Goal: Book appointment/travel/reservation

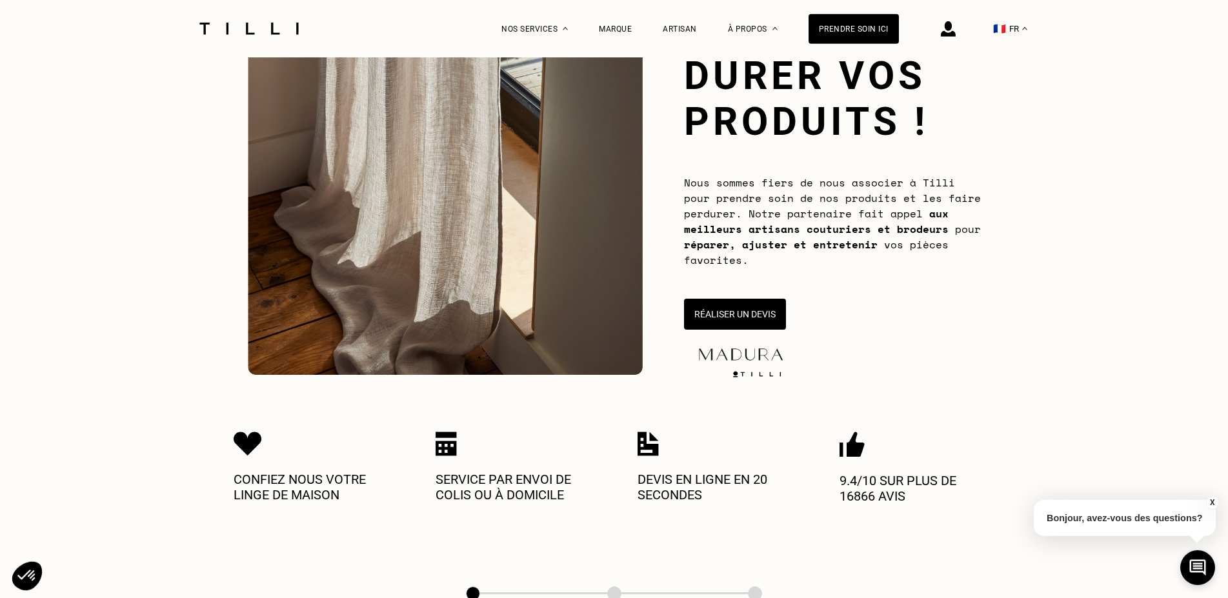
scroll to position [132, 0]
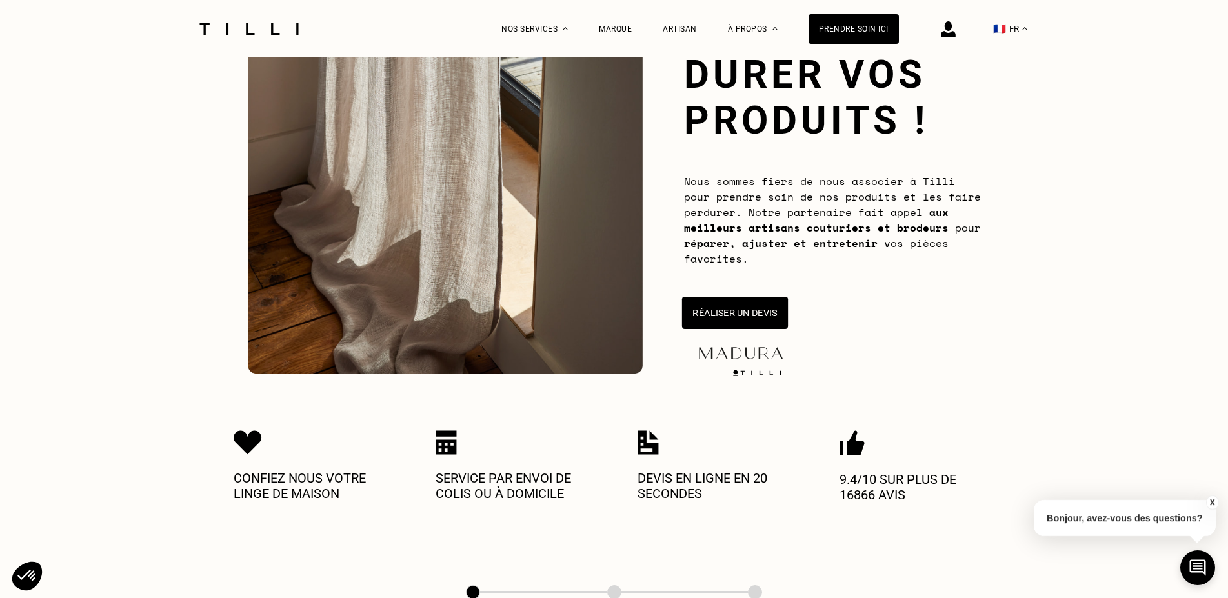
click at [754, 317] on button "Réaliser un devis" at bounding box center [734, 313] width 106 height 32
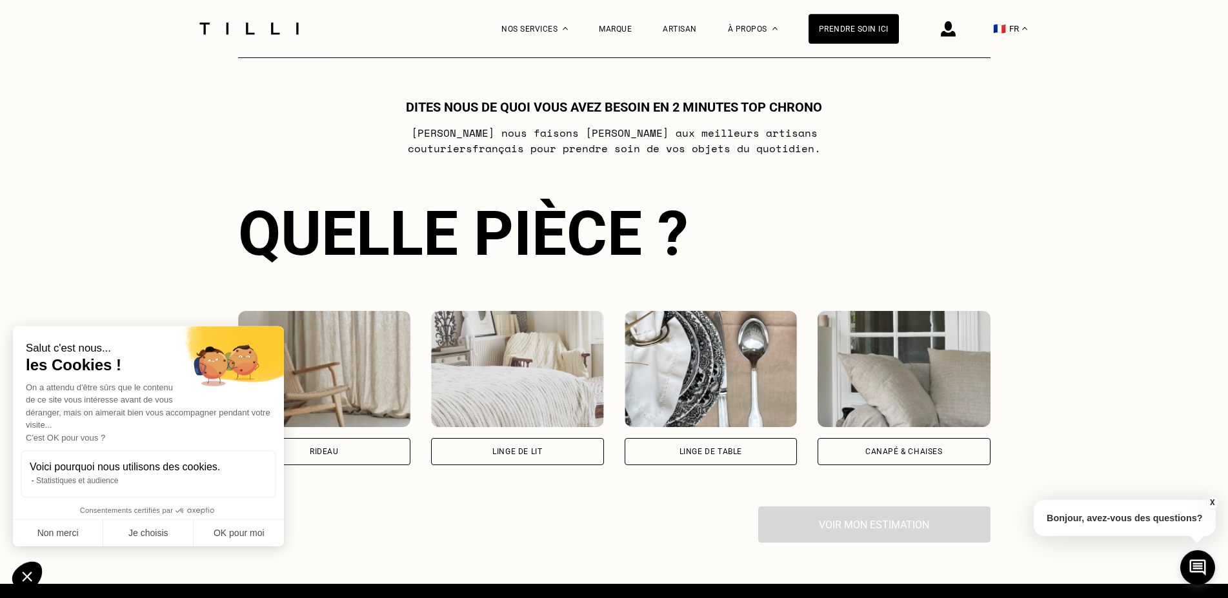
scroll to position [703, 0]
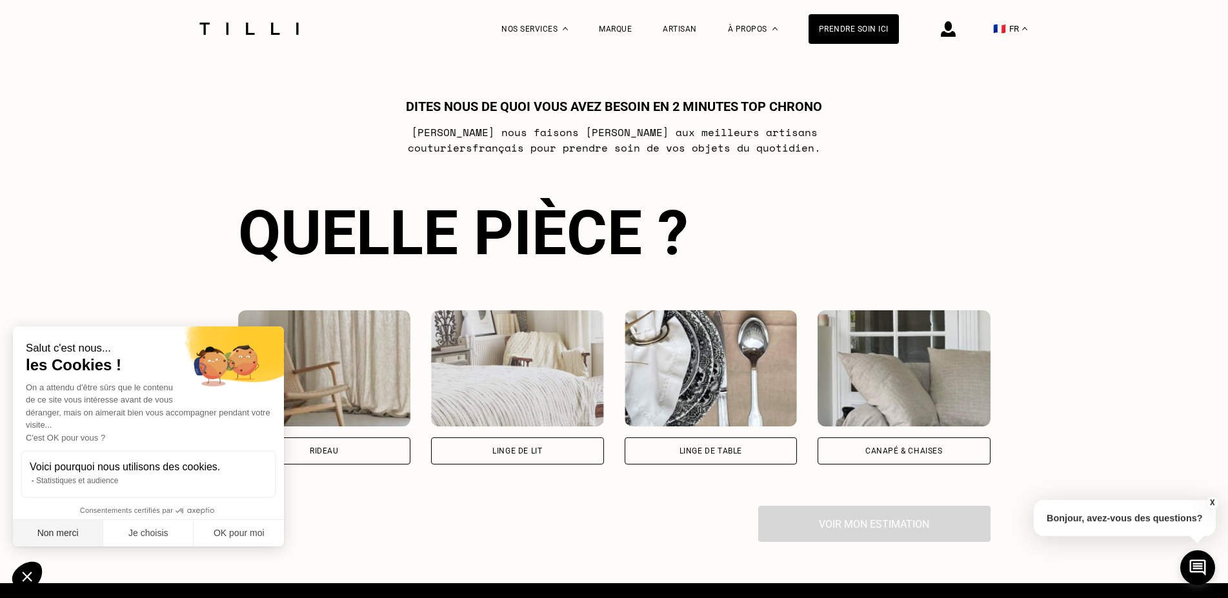
click at [63, 534] on button "Non merci" at bounding box center [58, 533] width 90 height 27
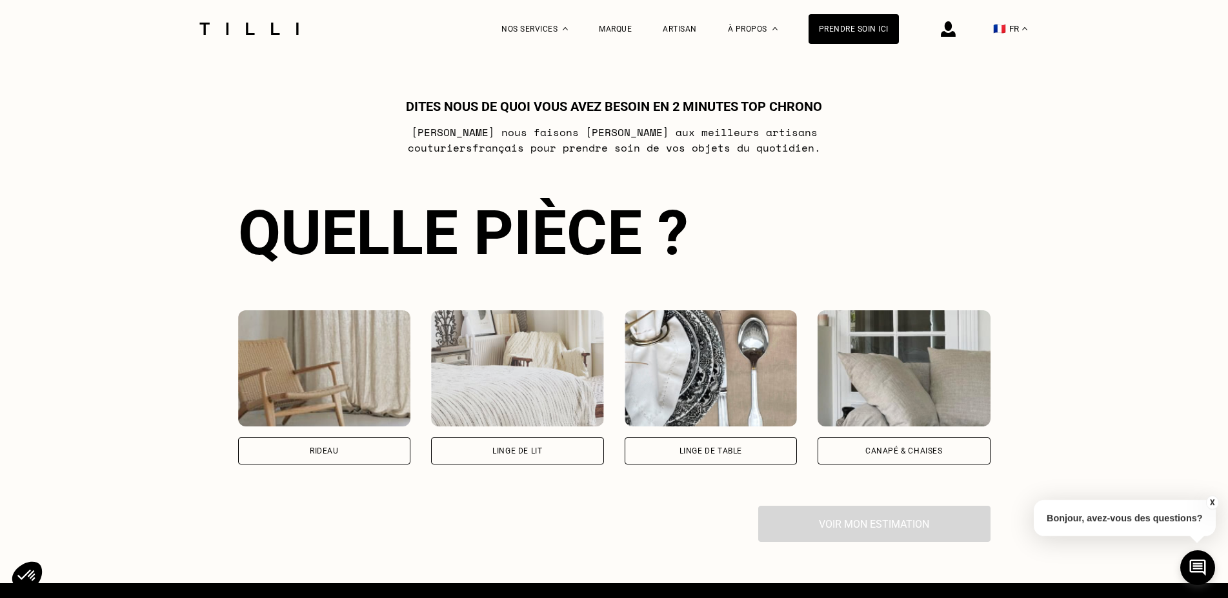
click at [346, 457] on div "Rideau" at bounding box center [324, 451] width 173 height 27
select select "FR"
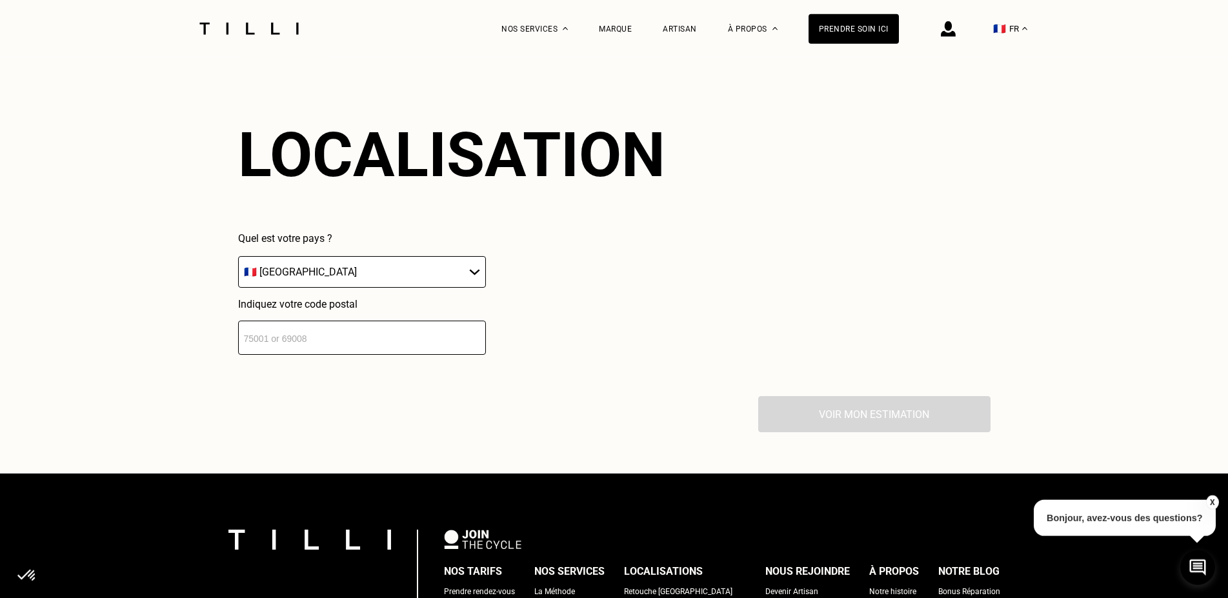
scroll to position [1132, 0]
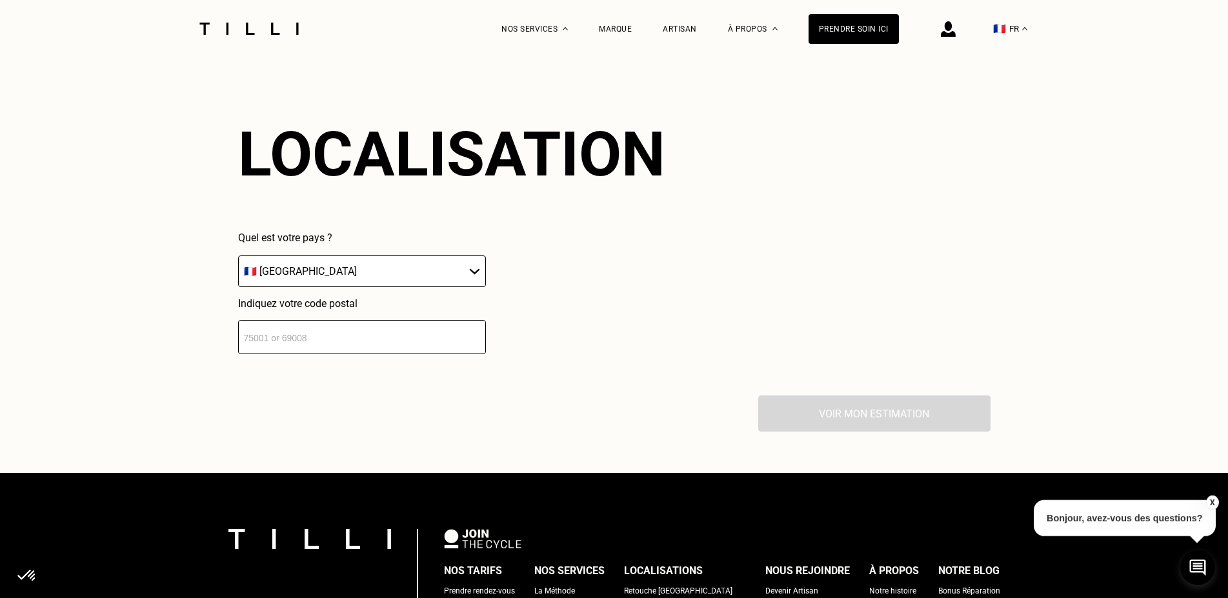
click at [309, 345] on input "number" at bounding box center [362, 337] width 248 height 34
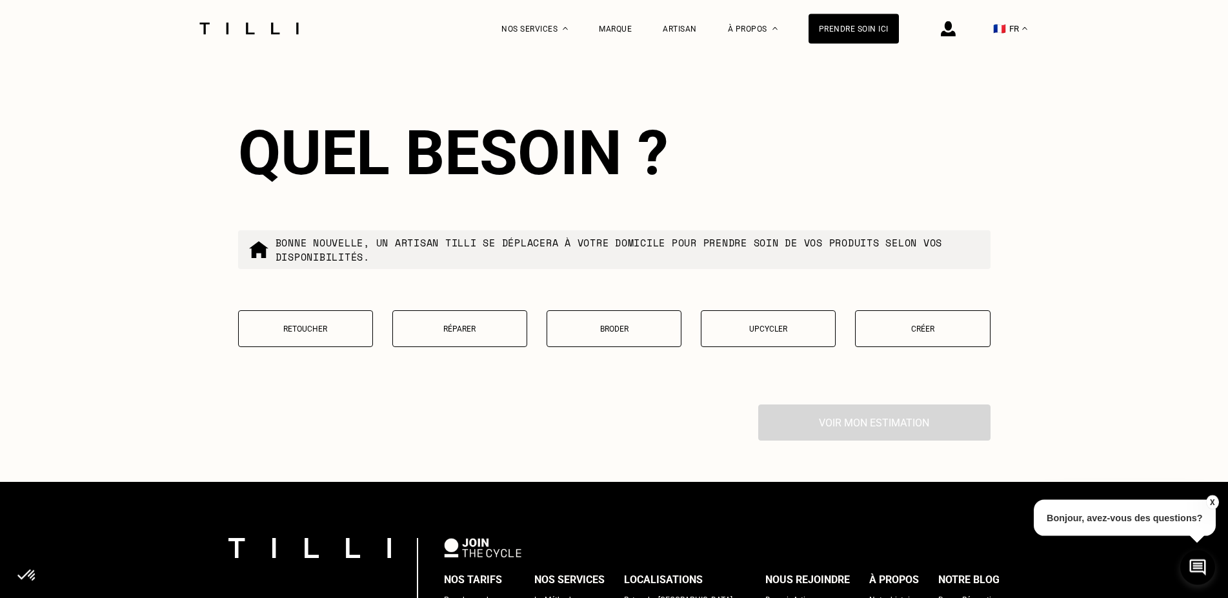
scroll to position [1453, 0]
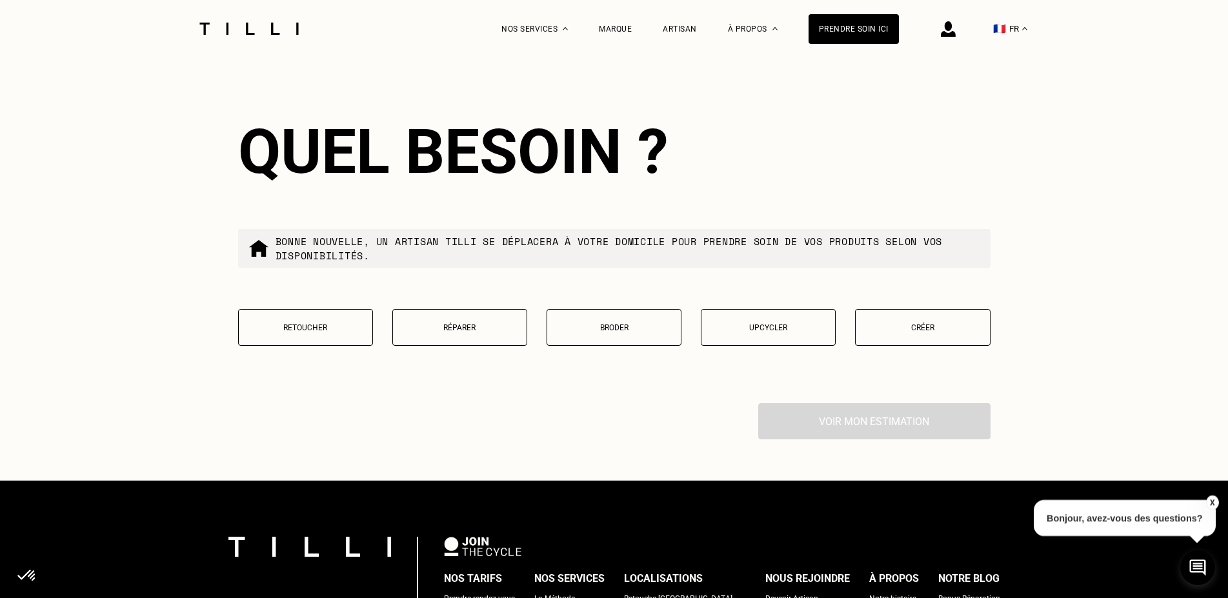
type input "69005"
click at [316, 340] on button "Retoucher" at bounding box center [305, 327] width 135 height 37
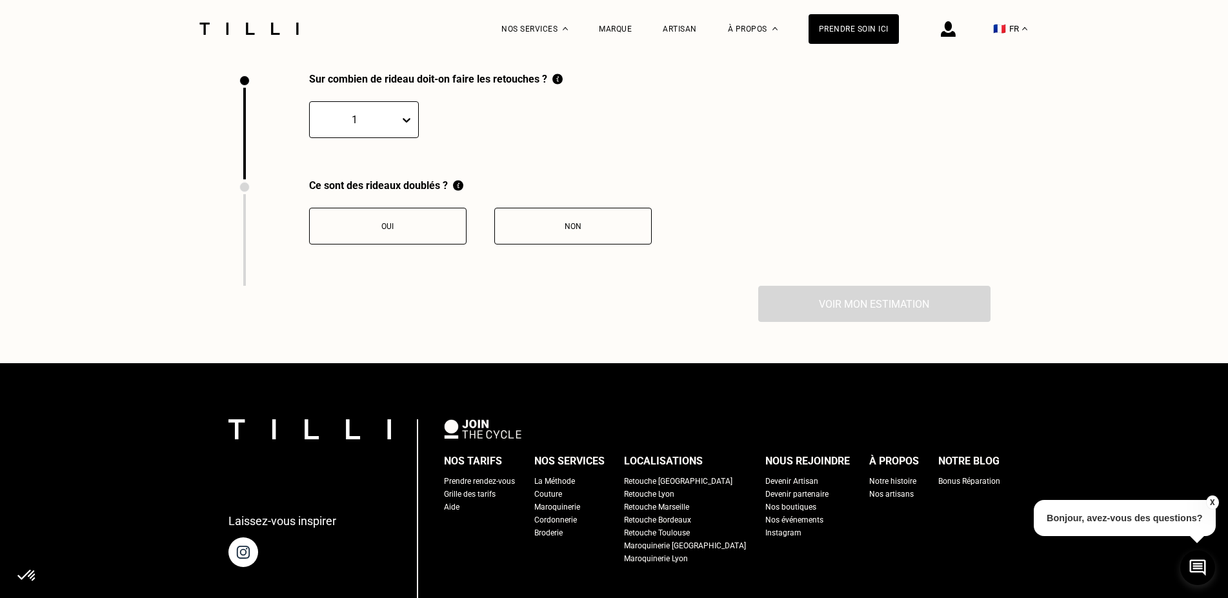
scroll to position [1784, 0]
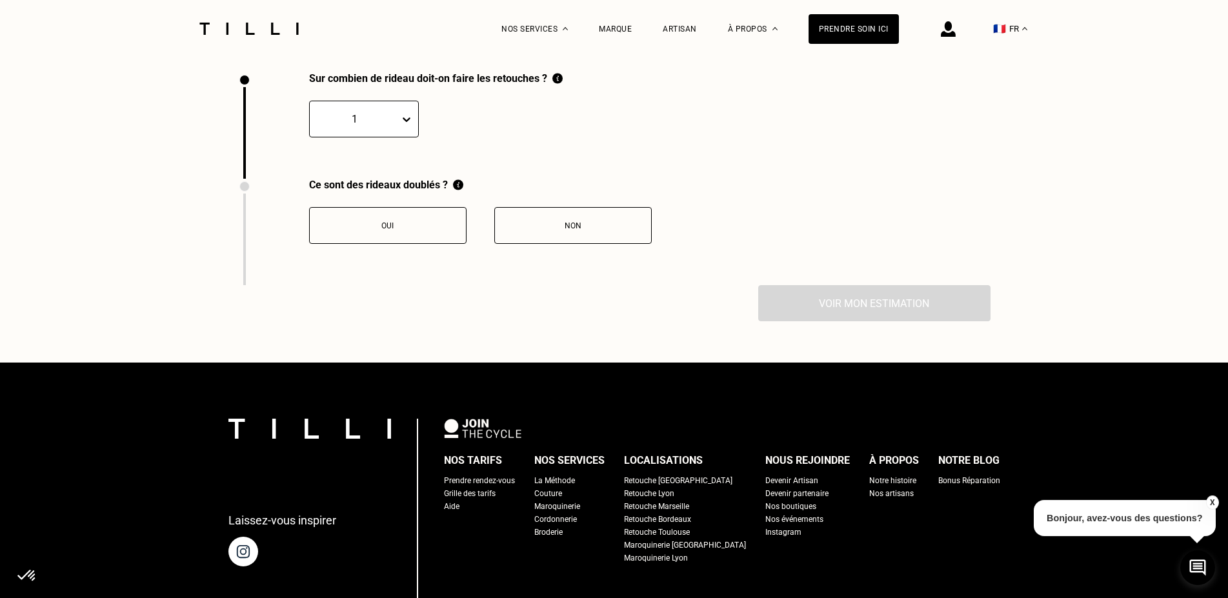
click at [570, 224] on button "Non" at bounding box center [572, 225] width 157 height 37
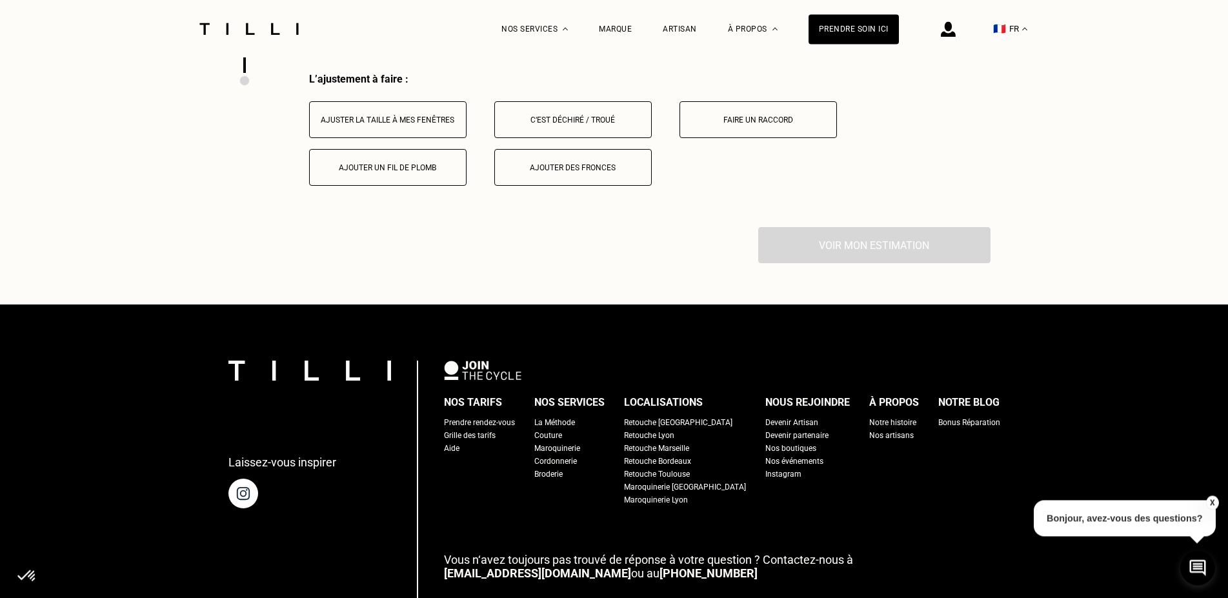
scroll to position [1997, 0]
click at [407, 124] on div "Ajuster la taille à mes fenêtres" at bounding box center [387, 119] width 143 height 9
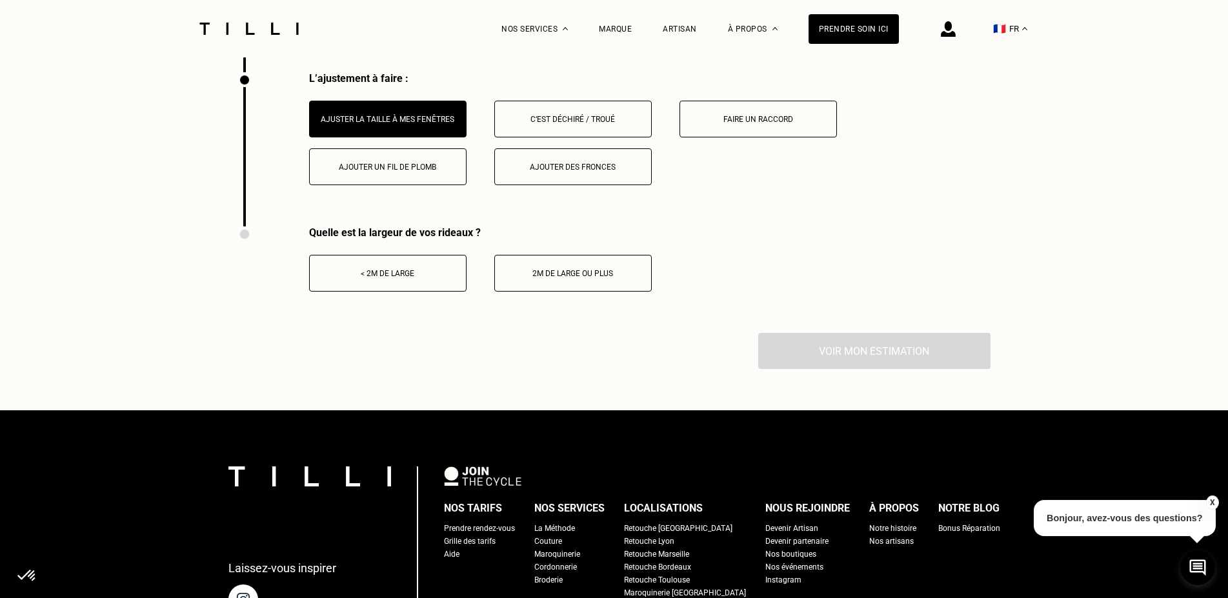
scroll to position [1734, 0]
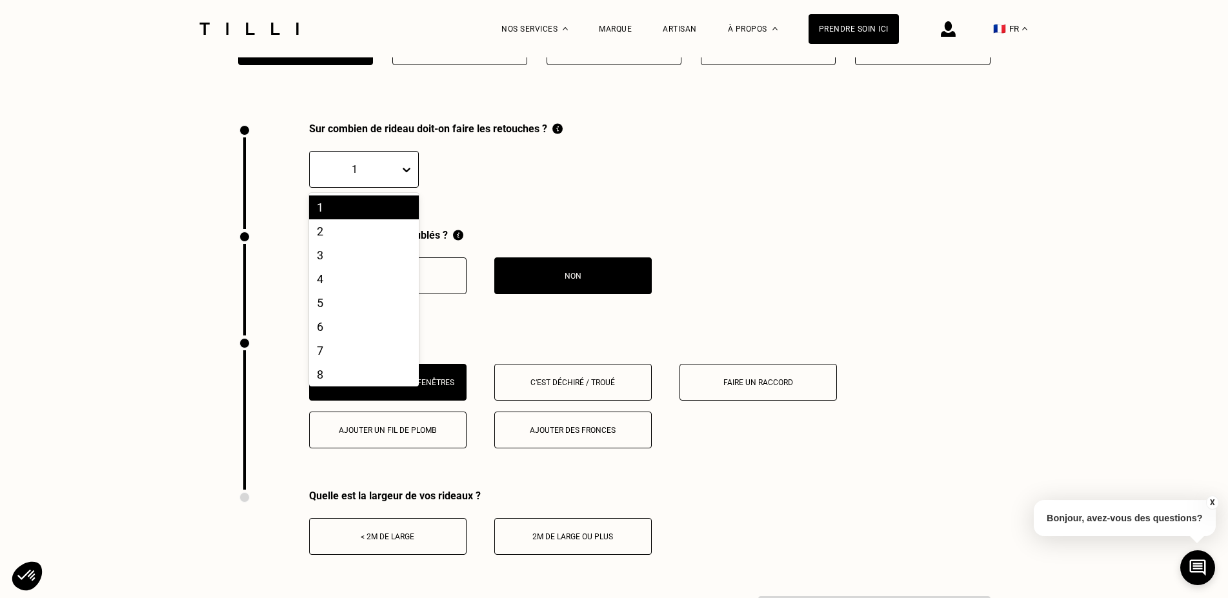
click at [401, 175] on icon at bounding box center [406, 169] width 13 height 13
click at [339, 237] on div "2" at bounding box center [364, 231] width 110 height 24
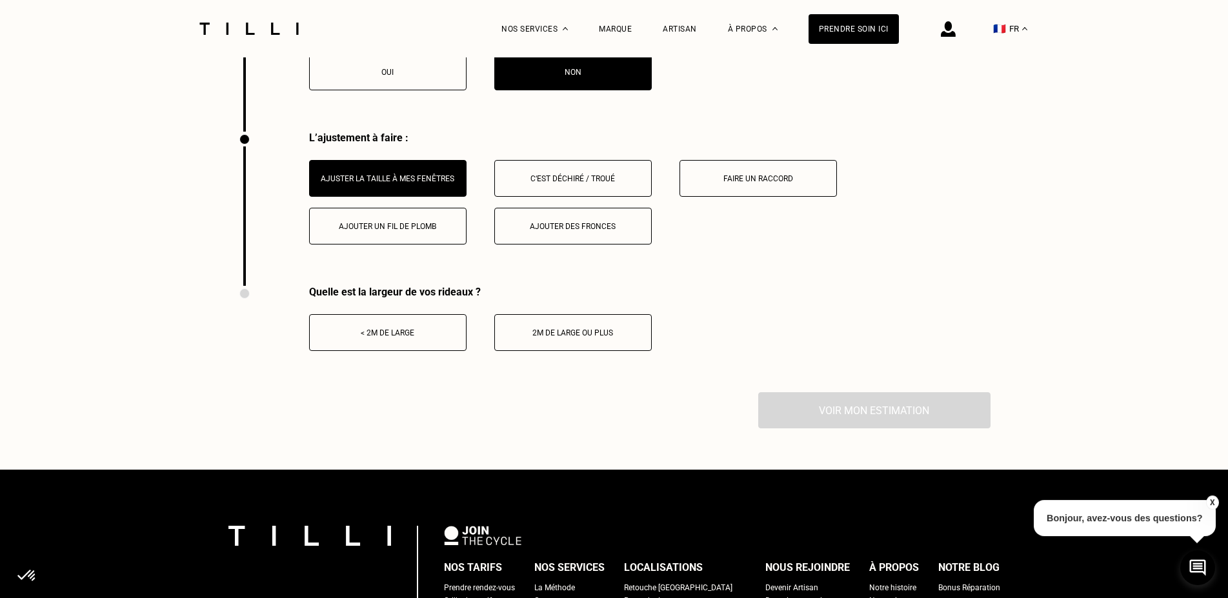
scroll to position [2063, 0]
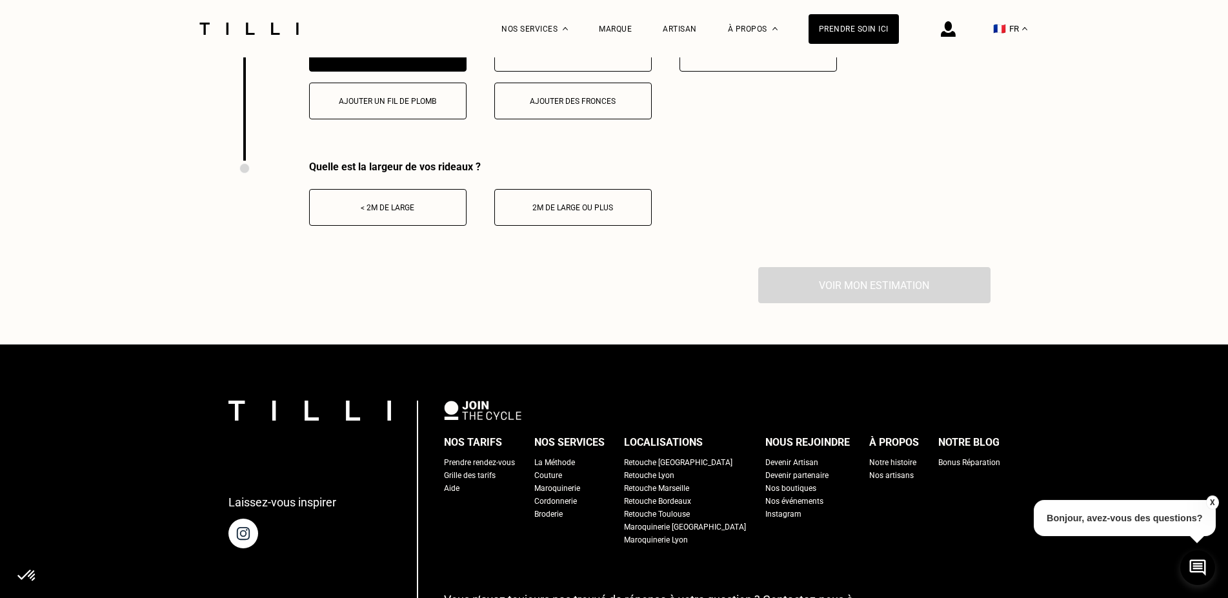
click at [401, 212] on div "< 2m de large" at bounding box center [387, 207] width 143 height 9
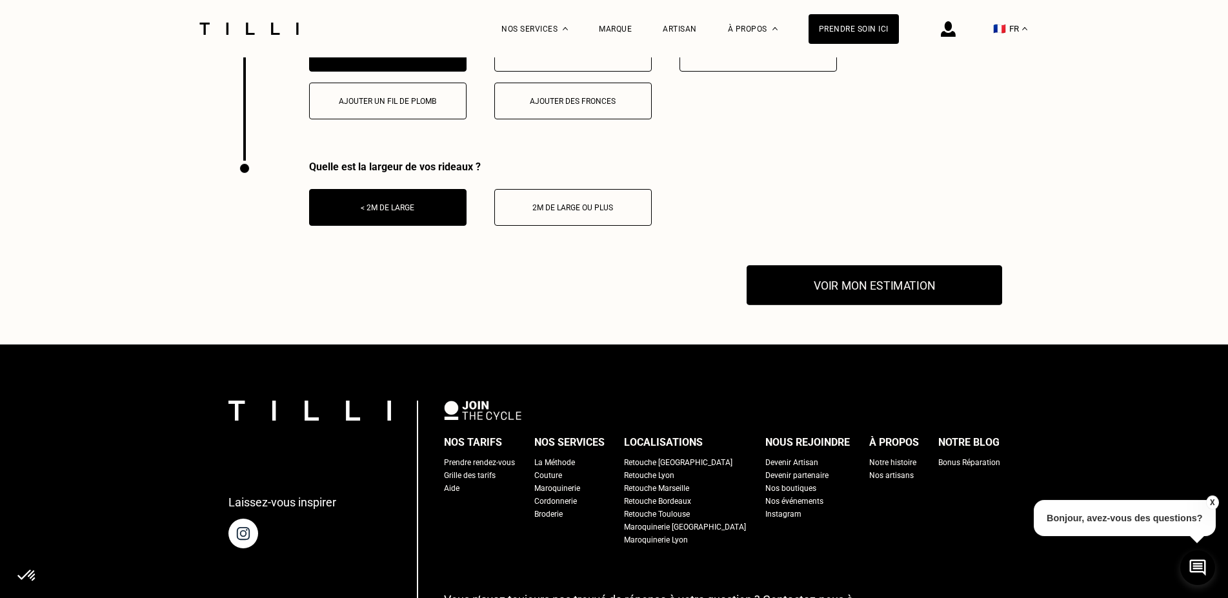
click at [889, 292] on button "Voir mon estimation" at bounding box center [875, 285] width 256 height 40
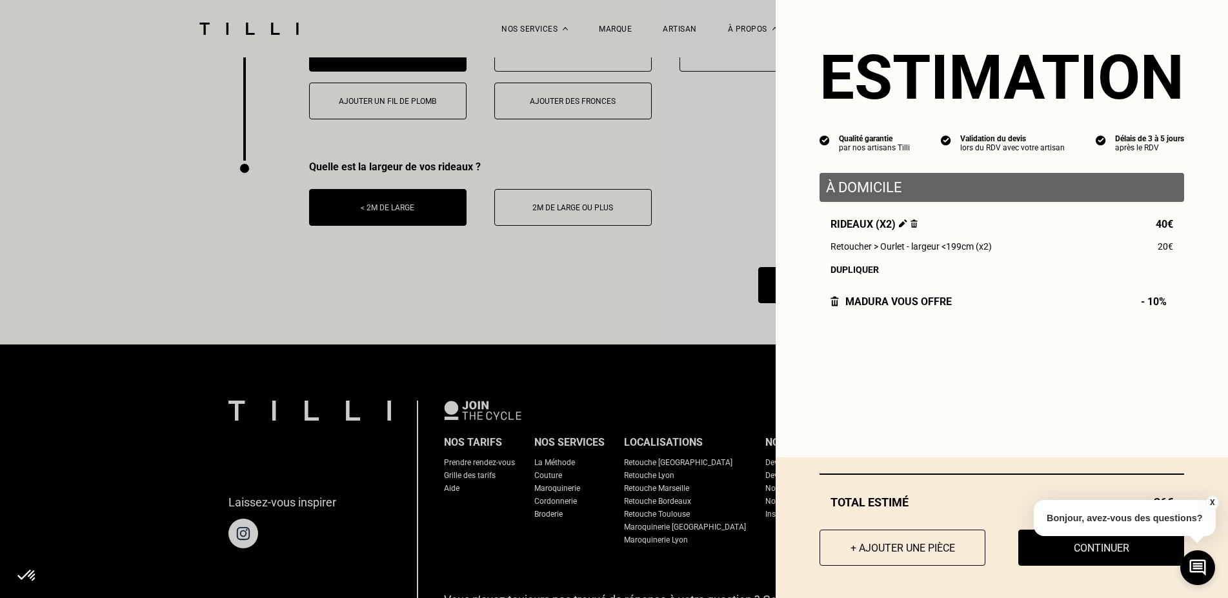
click at [1212, 499] on button "X" at bounding box center [1211, 503] width 13 height 14
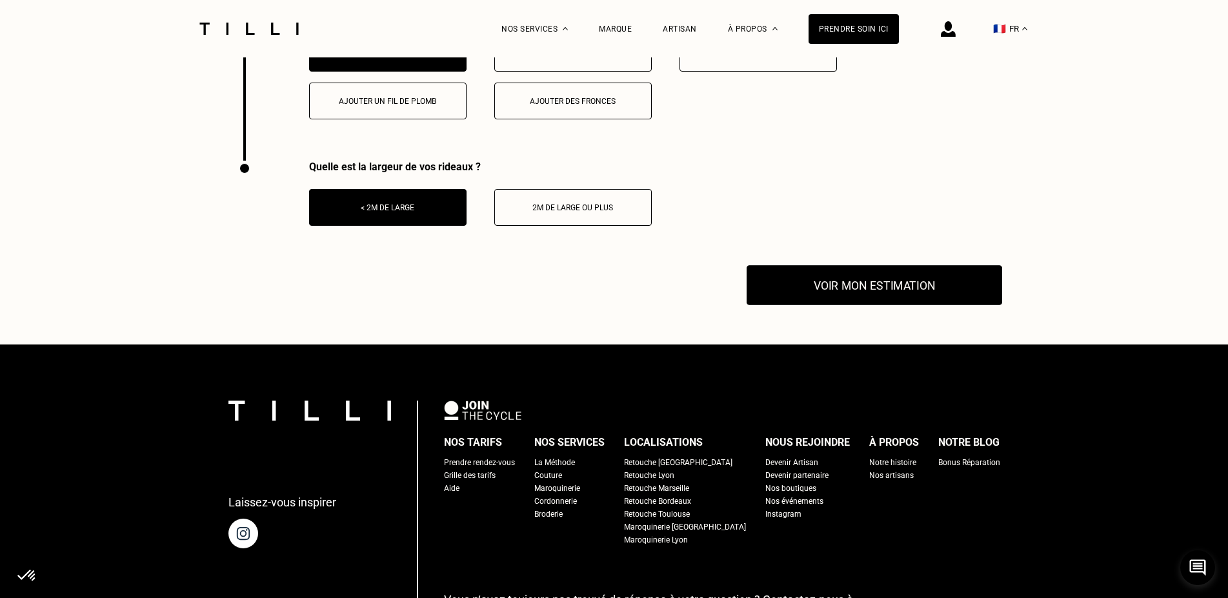
click at [899, 297] on button "Voir mon estimation" at bounding box center [875, 285] width 256 height 40
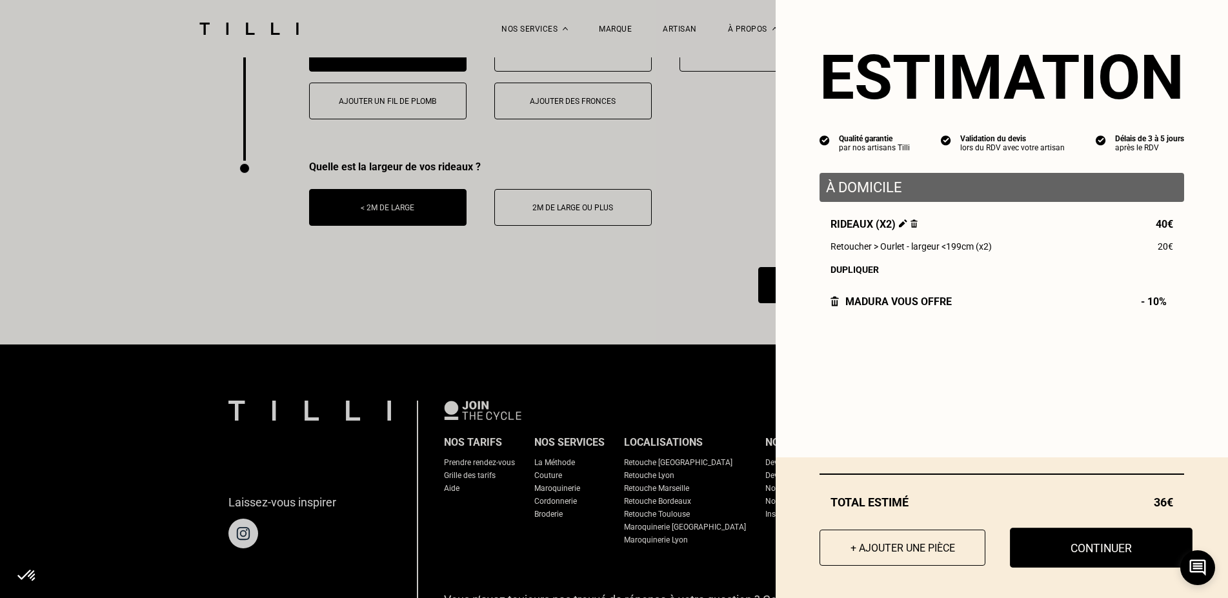
click at [1082, 556] on button "Continuer" at bounding box center [1101, 548] width 183 height 40
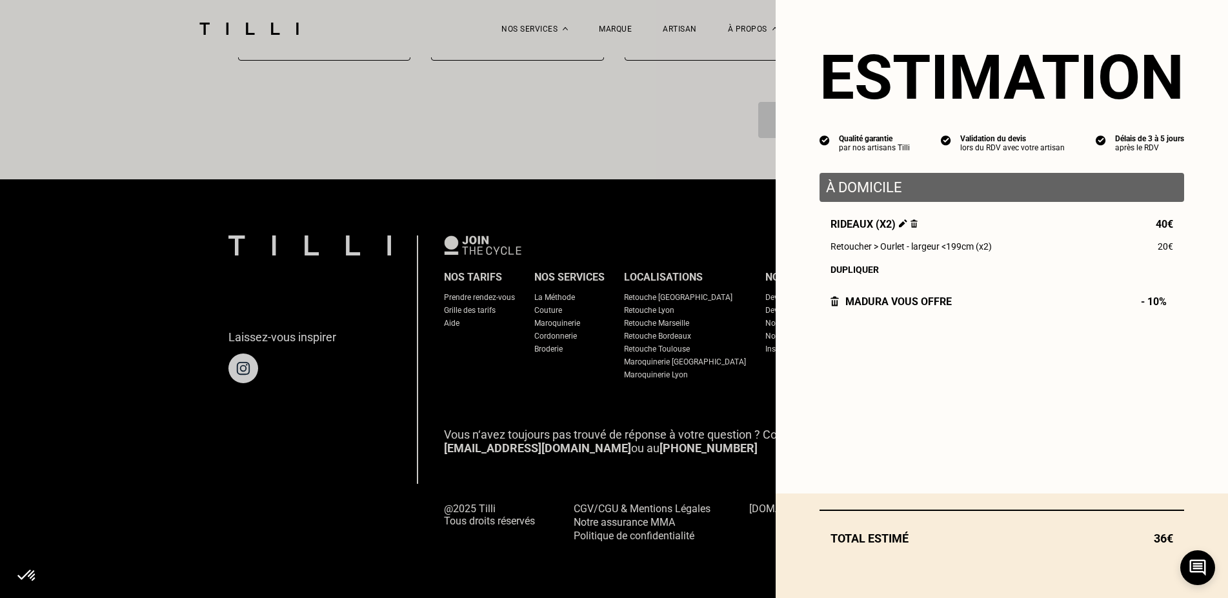
scroll to position [1110, 0]
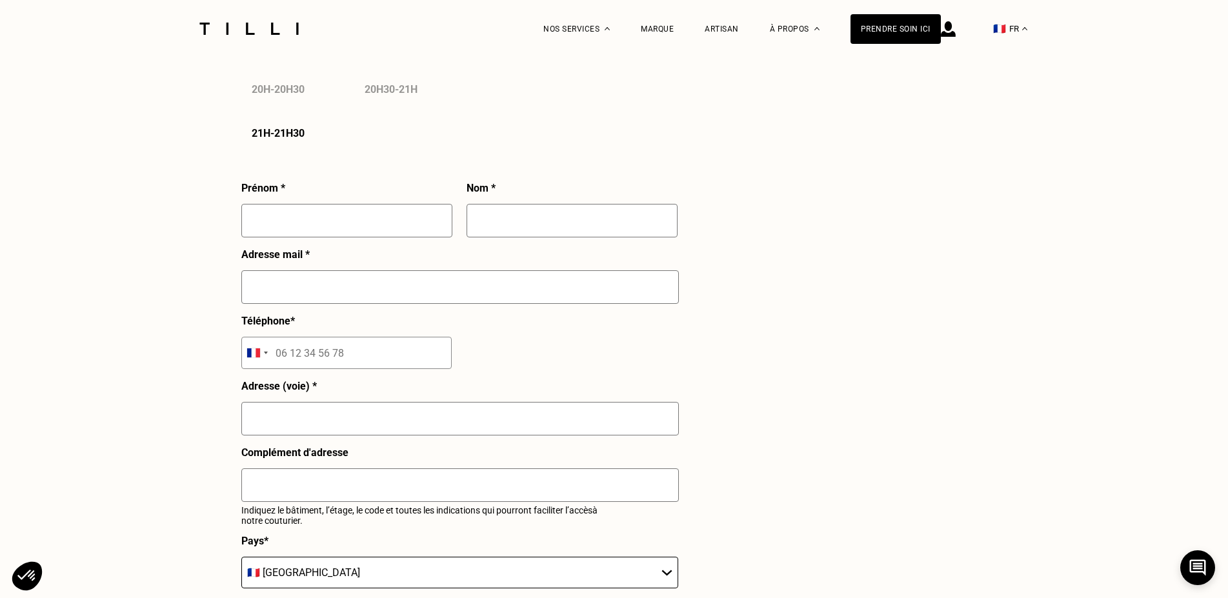
select select "FR"
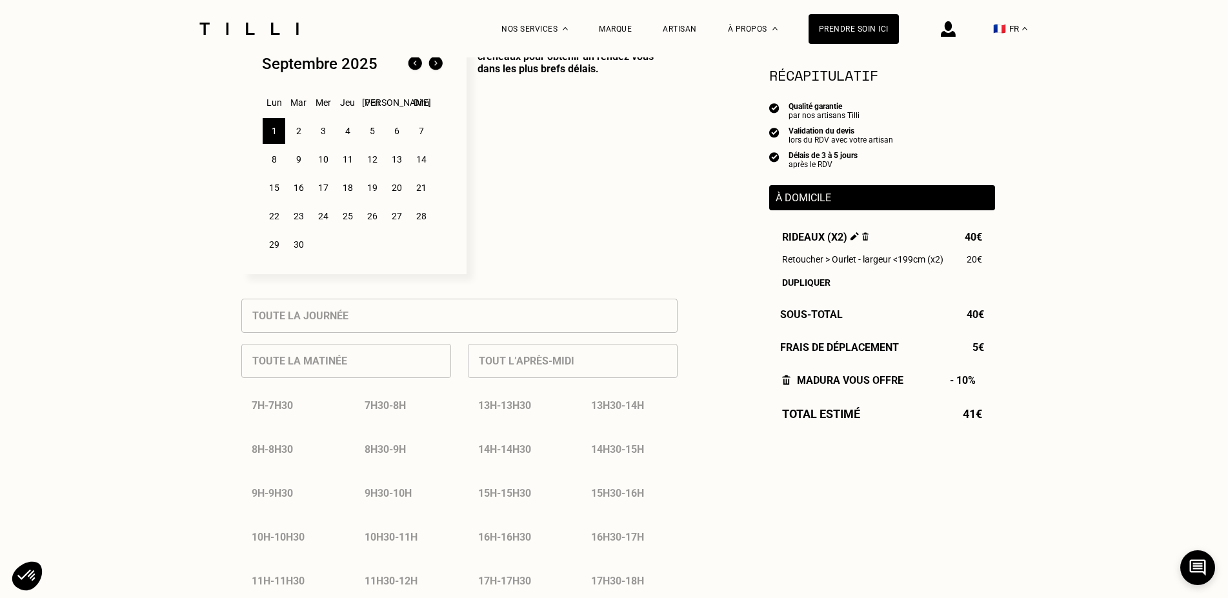
scroll to position [329, 0]
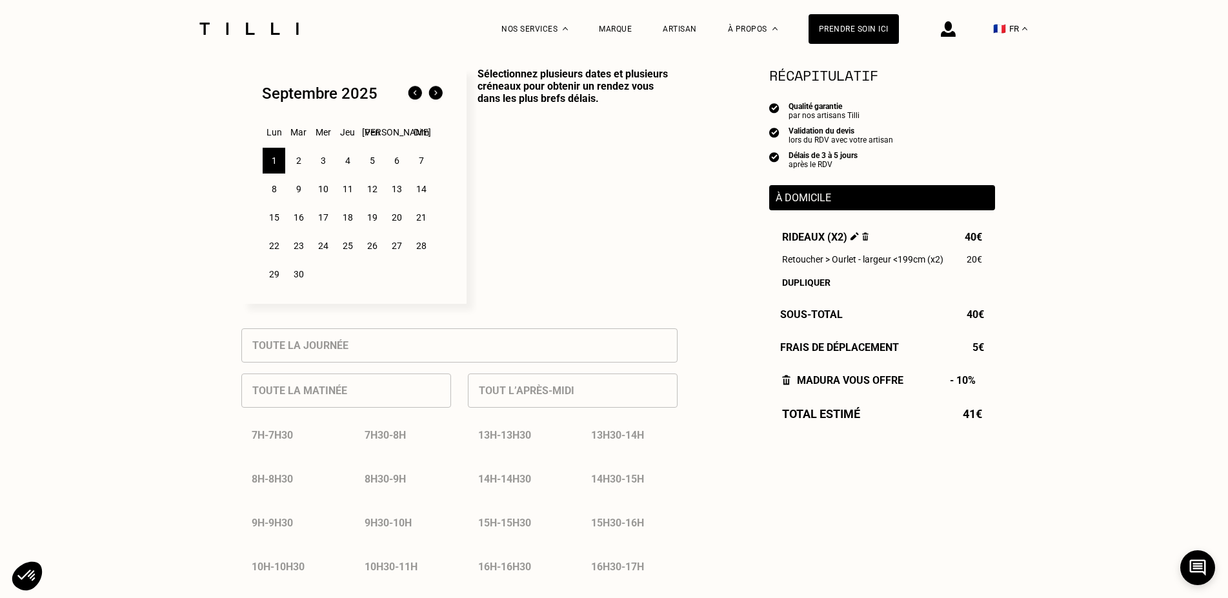
click at [300, 161] on div "2" at bounding box center [298, 161] width 23 height 26
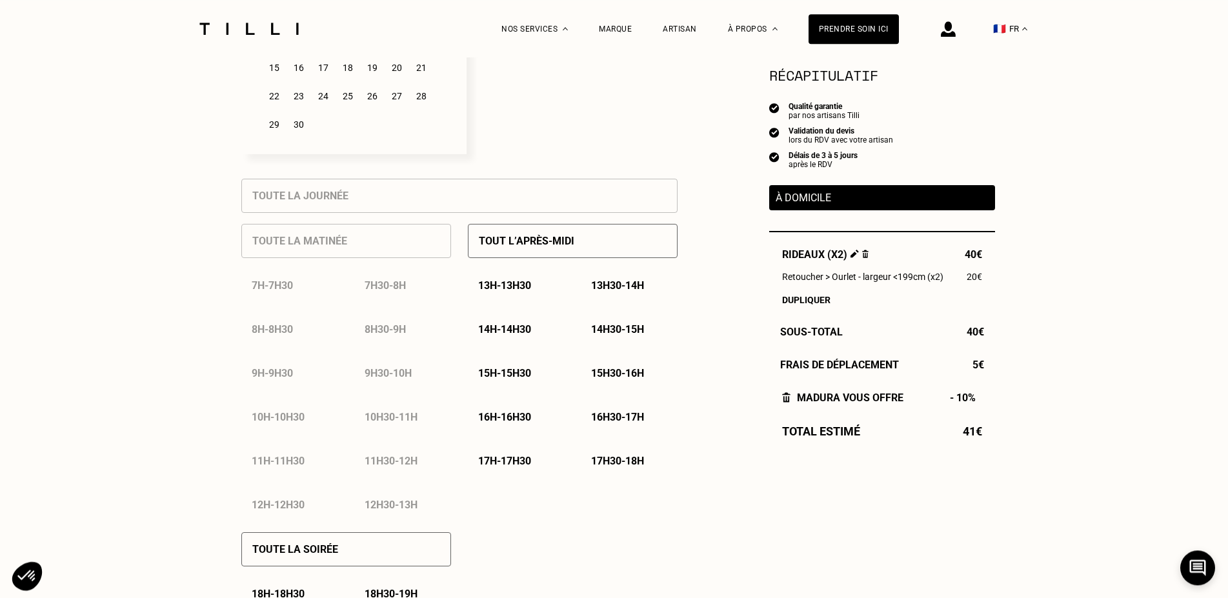
scroll to position [527, 0]
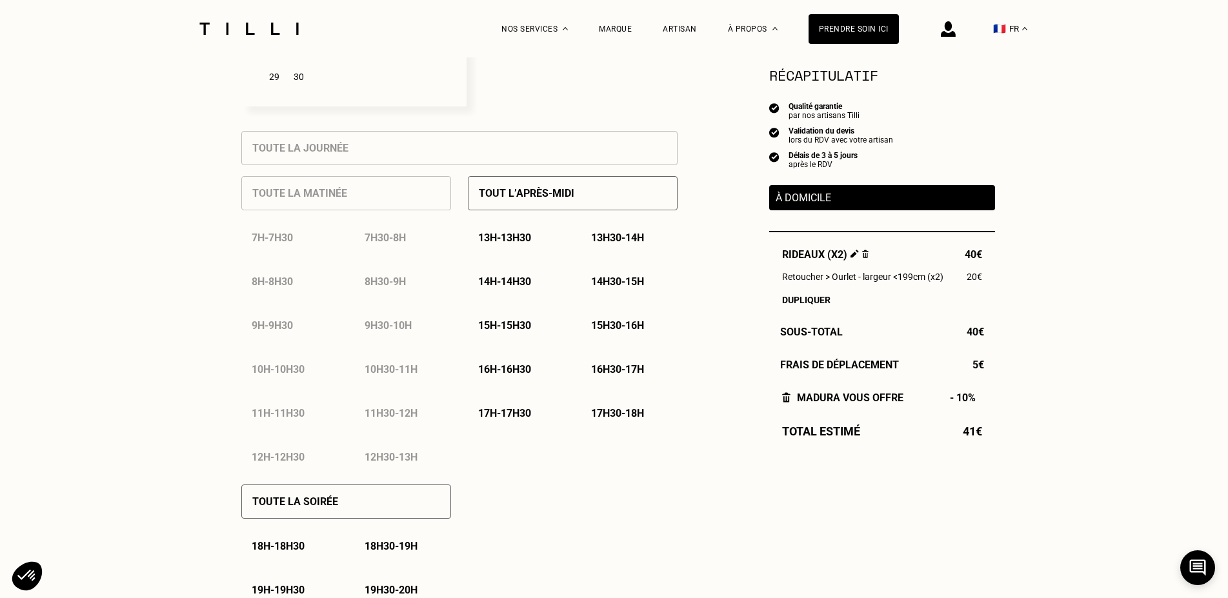
click at [502, 284] on p "14h - 14h30" at bounding box center [504, 282] width 53 height 12
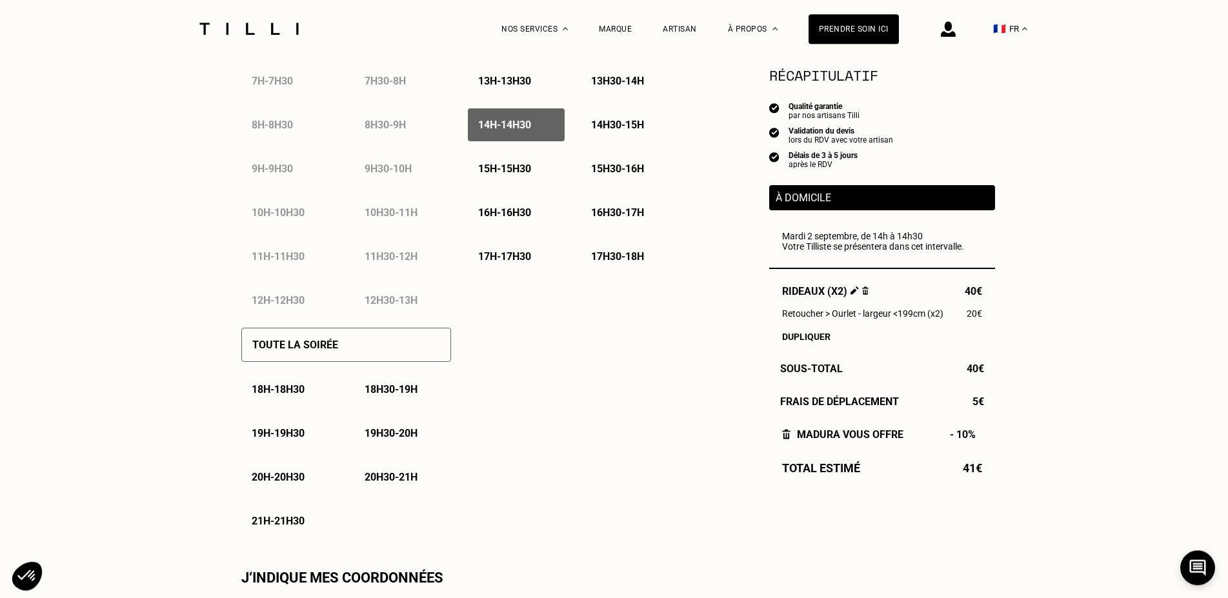
scroll to position [922, 0]
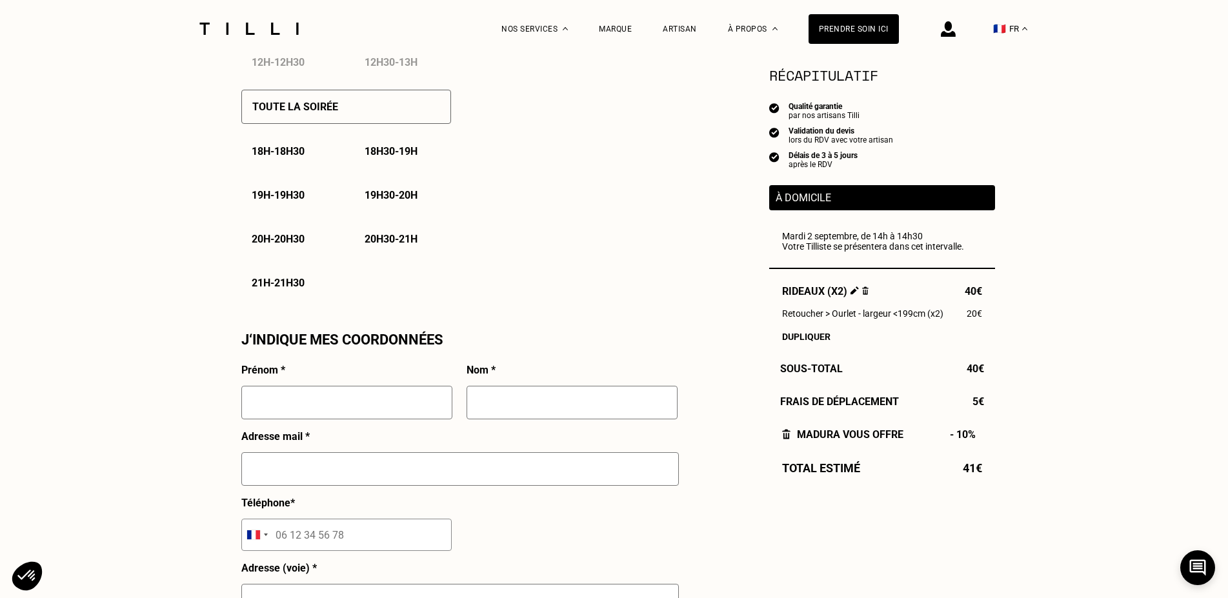
click at [357, 413] on input "text" at bounding box center [346, 403] width 211 height 34
type input "[PERSON_NAME]"
type input "Bottazzi"
type input "[PERSON_NAME][EMAIL_ADDRESS][PERSON_NAME][DOMAIN_NAME]"
click at [337, 539] on input "tel" at bounding box center [346, 535] width 210 height 32
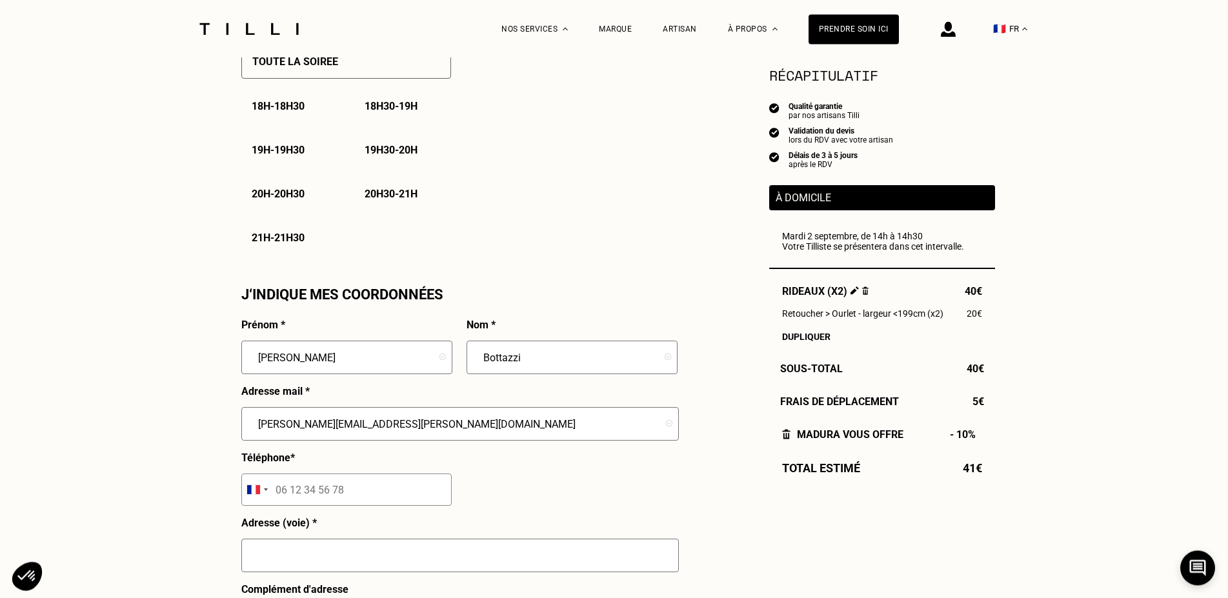
scroll to position [987, 0]
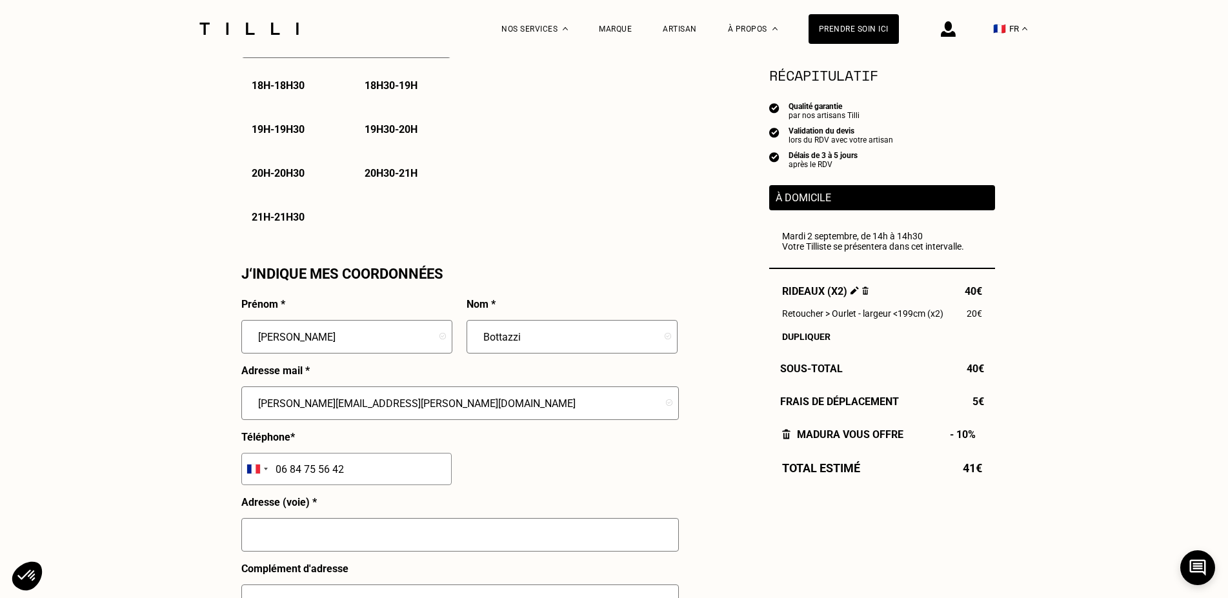
type input "06 84 75 56 42"
click at [446, 548] on input "text" at bounding box center [460, 535] width 438 height 34
type input "[STREET_ADDRESS][PERSON_NAME]"
type input "BOTTAZZI"
type input "[PERSON_NAME]"
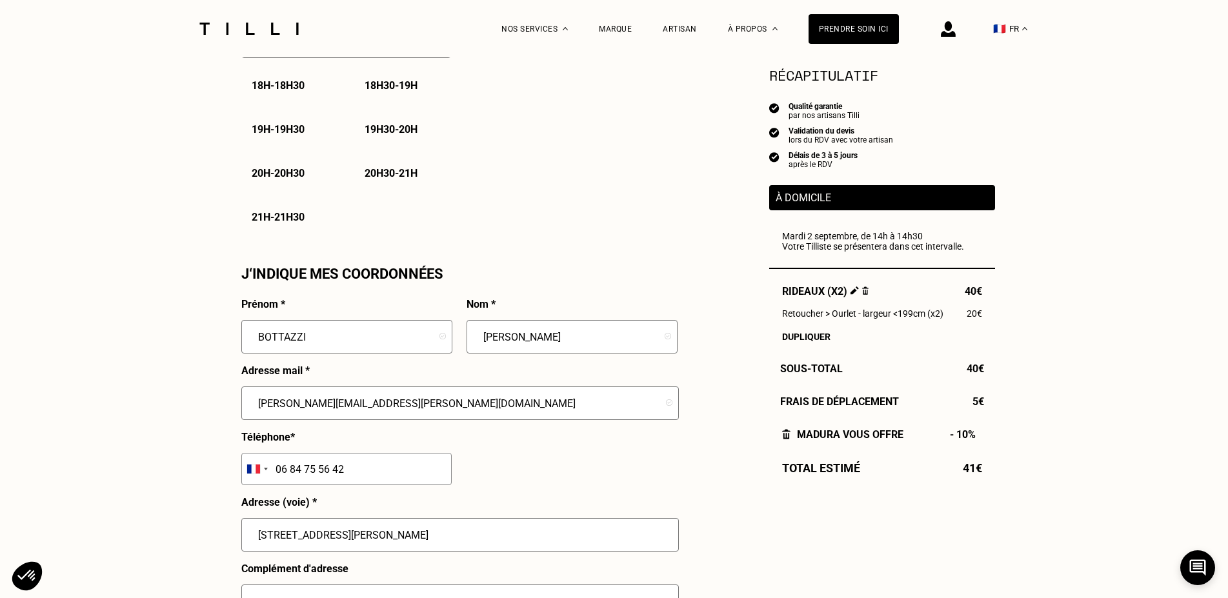
type input "[GEOGRAPHIC_DATA]"
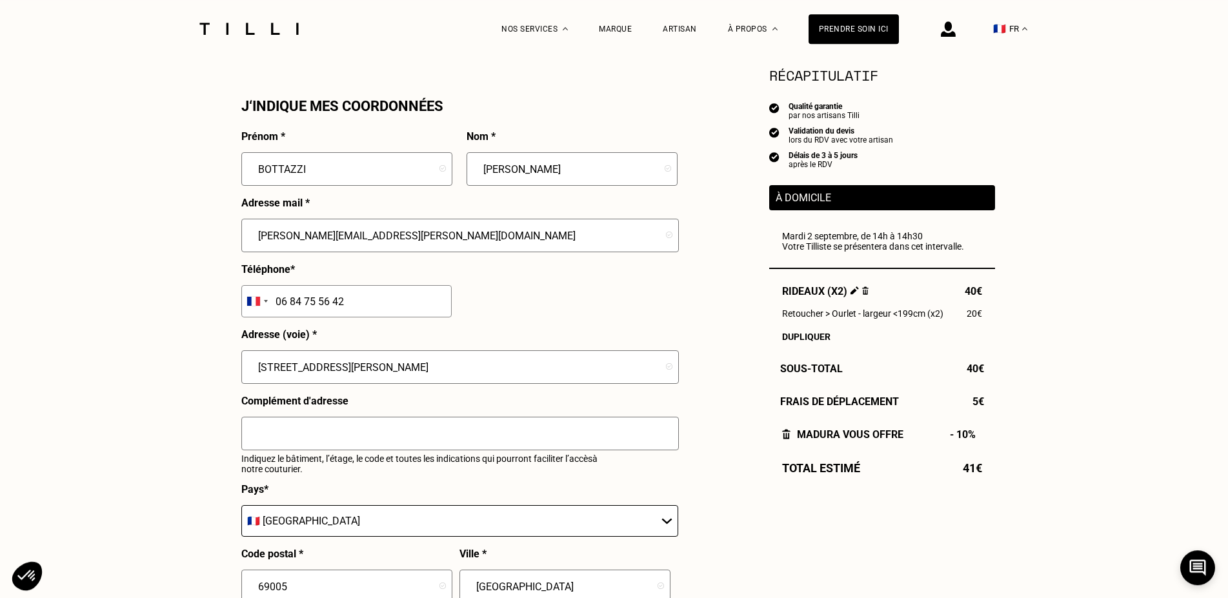
scroll to position [1185, 0]
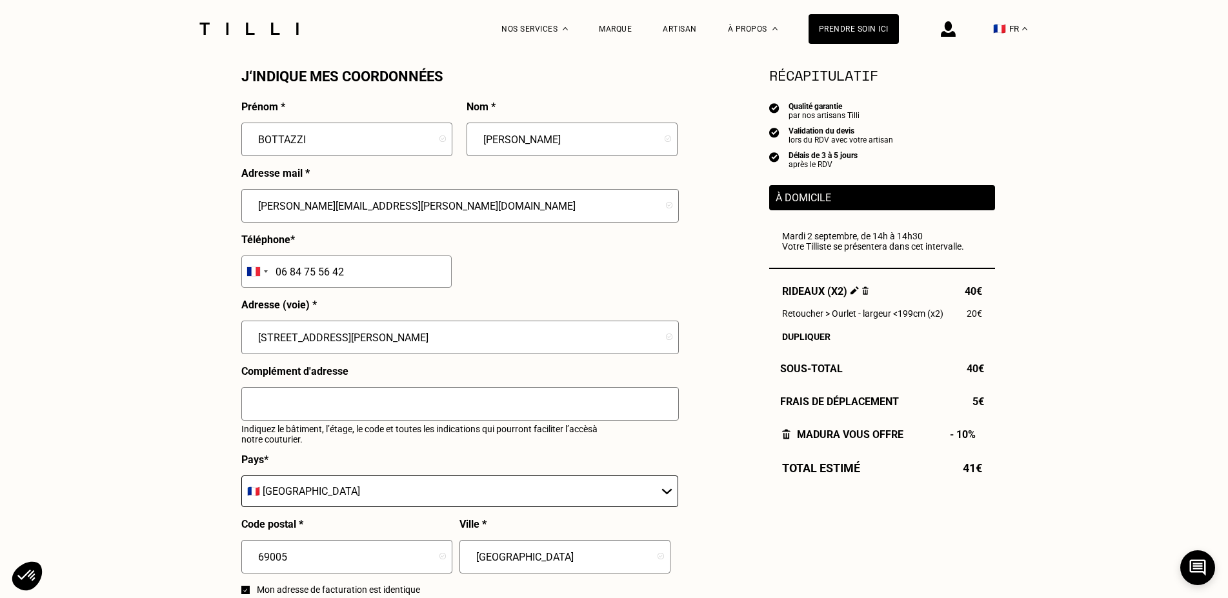
click at [269, 411] on input "text" at bounding box center [460, 404] width 438 height 34
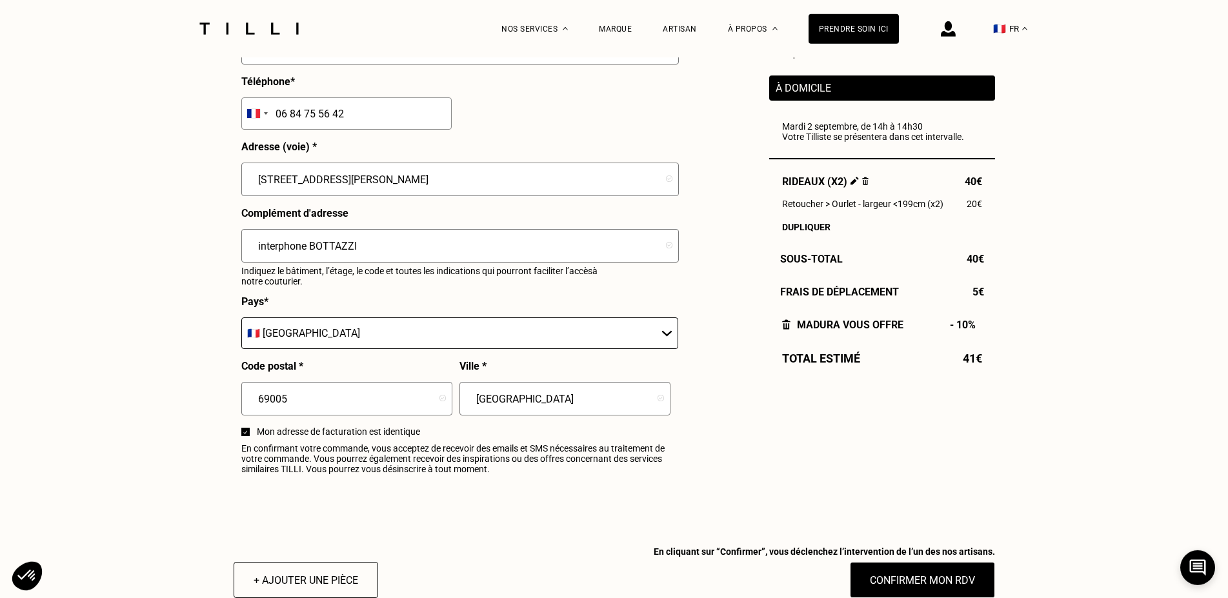
scroll to position [1382, 0]
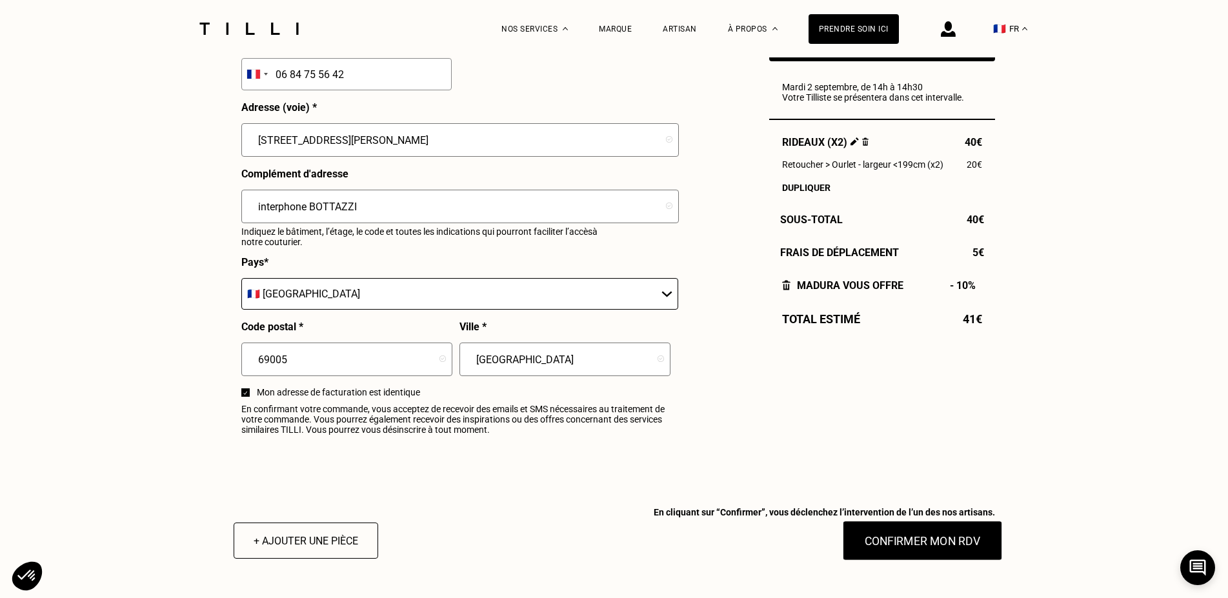
type input "interphone BOTTAZZI"
click at [933, 550] on button "Confirmer mon RDV" at bounding box center [922, 541] width 160 height 40
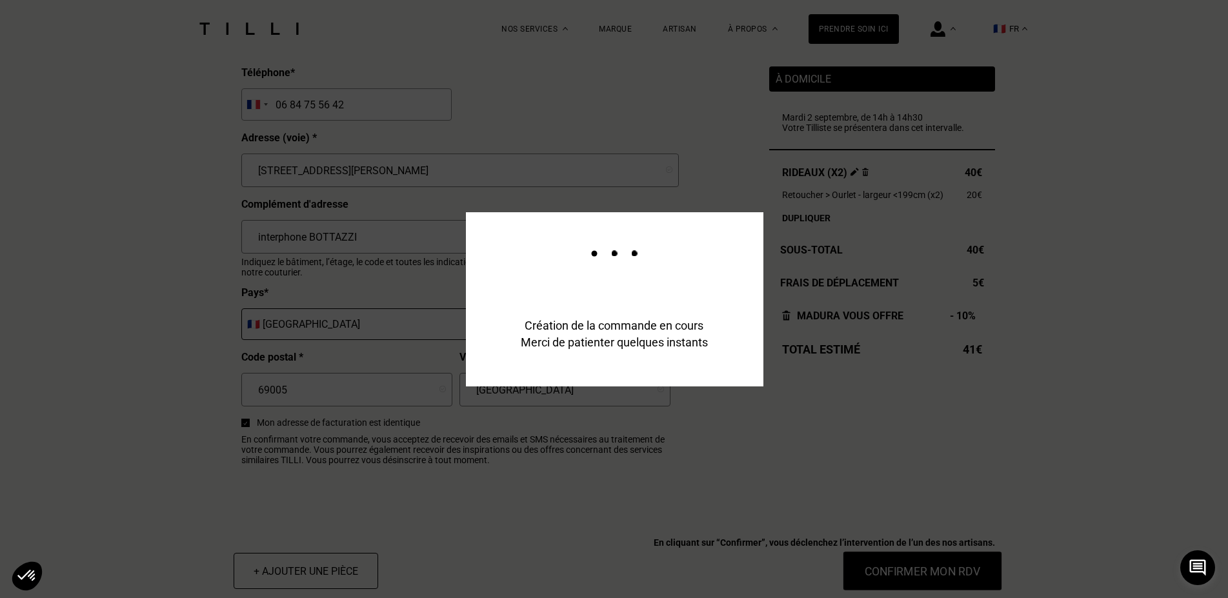
scroll to position [1414, 0]
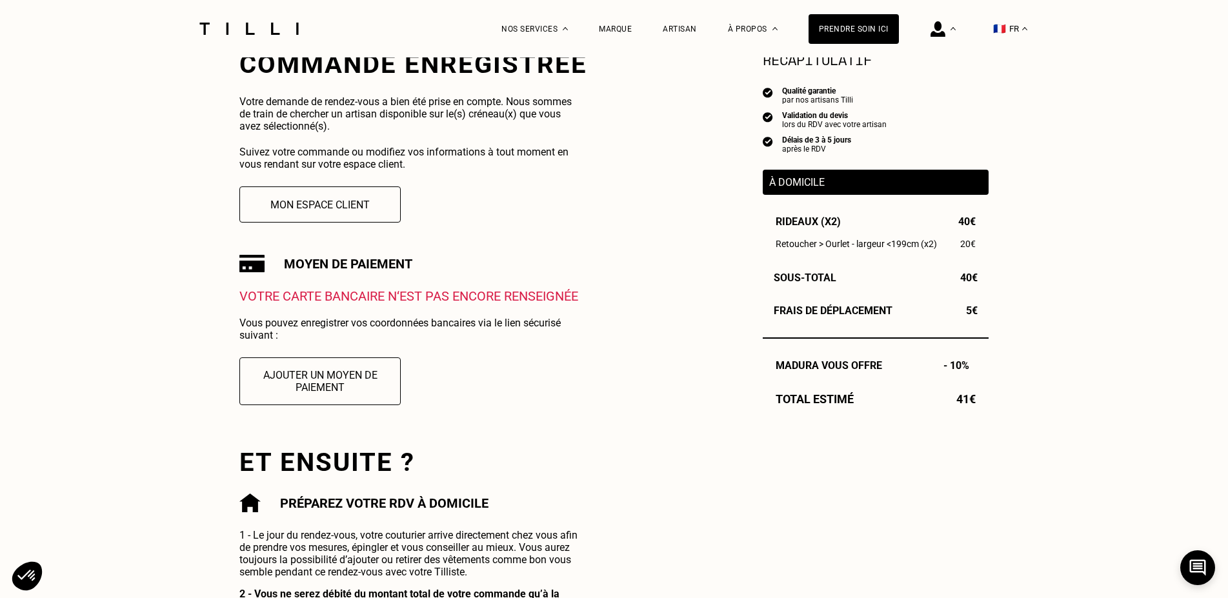
scroll to position [66, 0]
